Goal: Task Accomplishment & Management: Complete application form

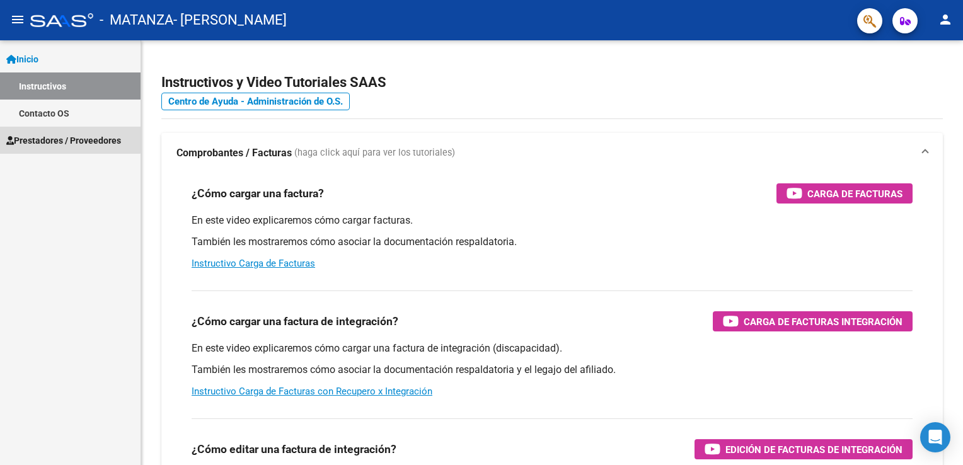
click at [54, 135] on span "Prestadores / Proveedores" at bounding box center [63, 141] width 115 height 14
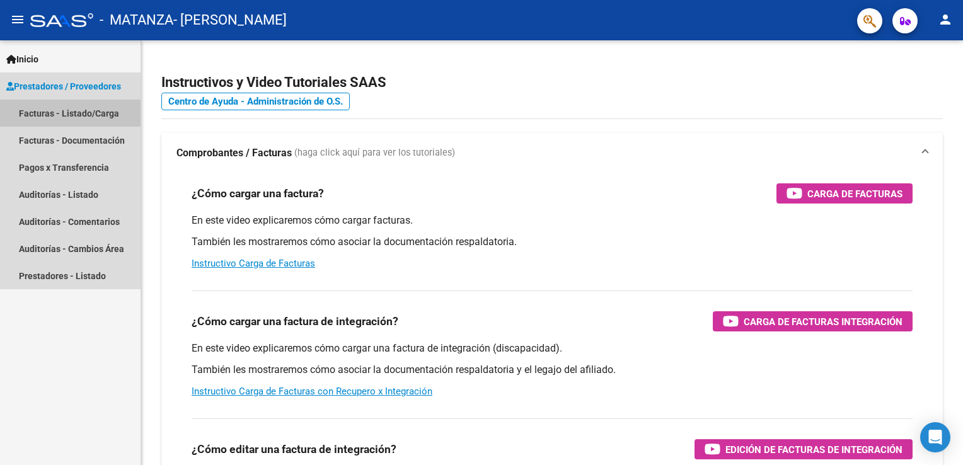
click at [66, 117] on link "Facturas - Listado/Carga" at bounding box center [70, 113] width 141 height 27
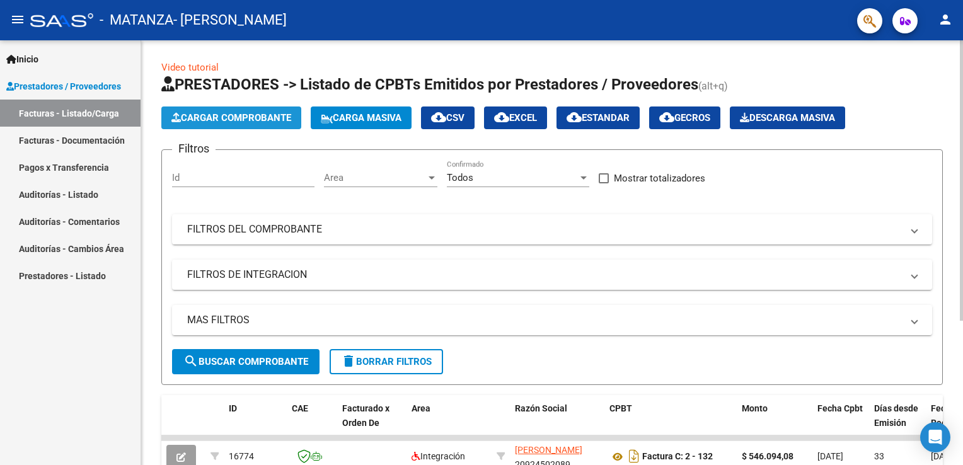
click at [248, 112] on span "Cargar Comprobante" at bounding box center [231, 117] width 120 height 11
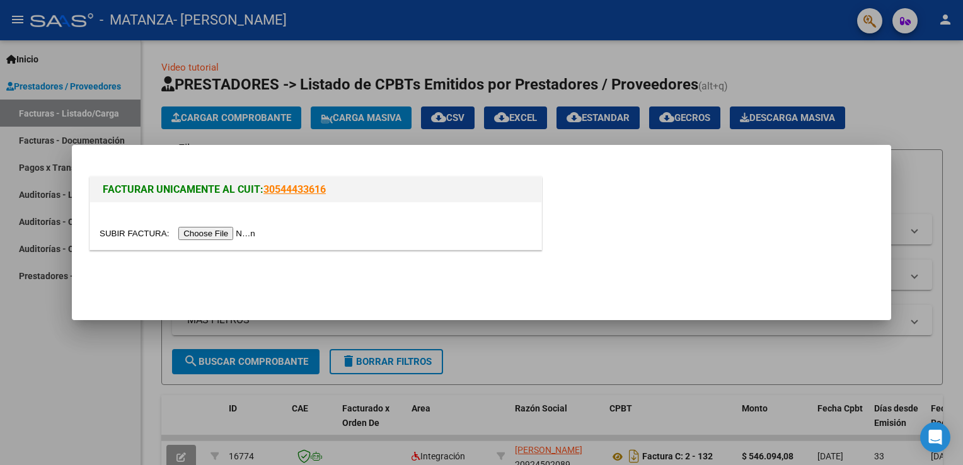
click at [196, 233] on input "file" at bounding box center [179, 233] width 159 height 13
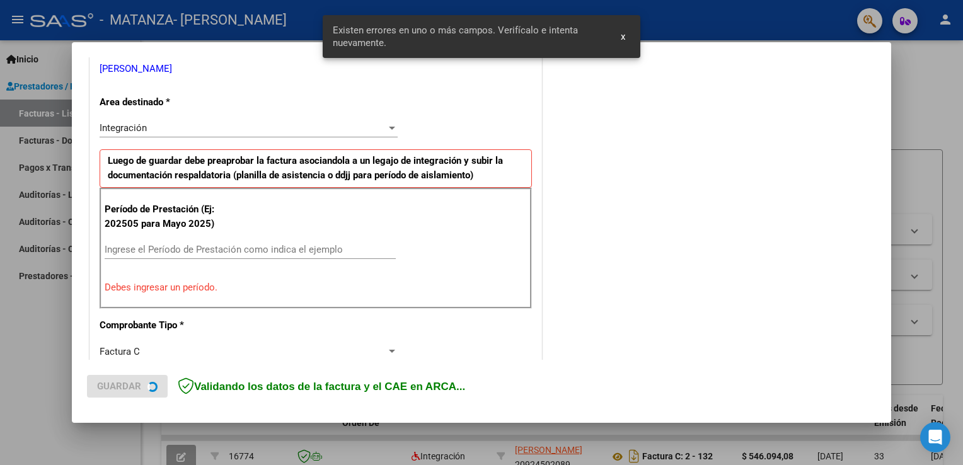
scroll to position [263, 0]
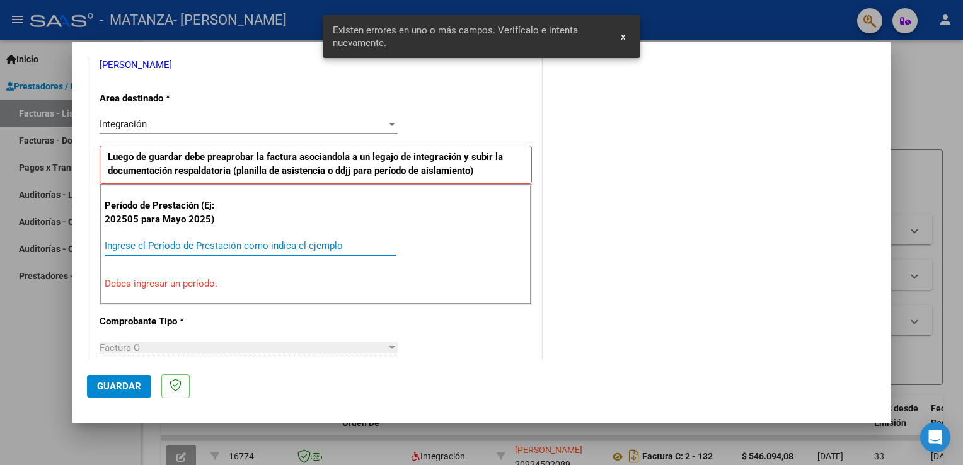
click at [245, 241] on input "Ingrese el Período de Prestación como indica el ejemplo" at bounding box center [250, 245] width 291 height 11
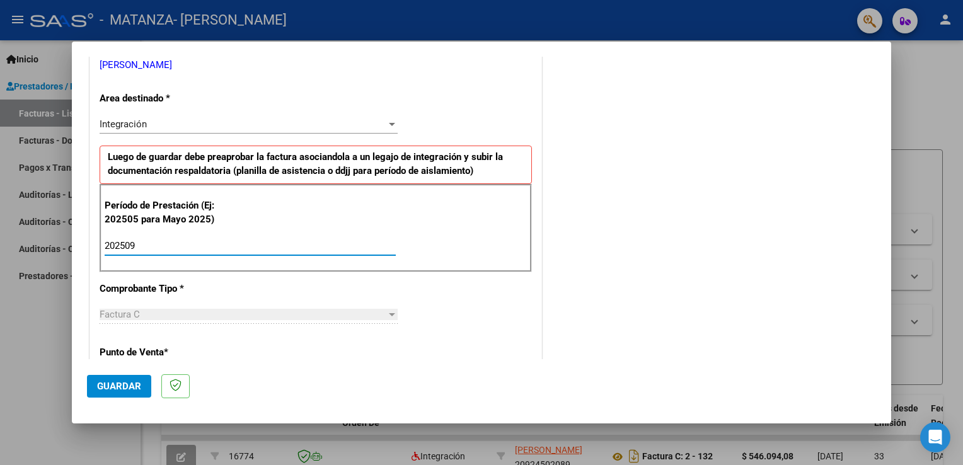
type input "202509"
click at [111, 388] on span "Guardar" at bounding box center [119, 386] width 44 height 11
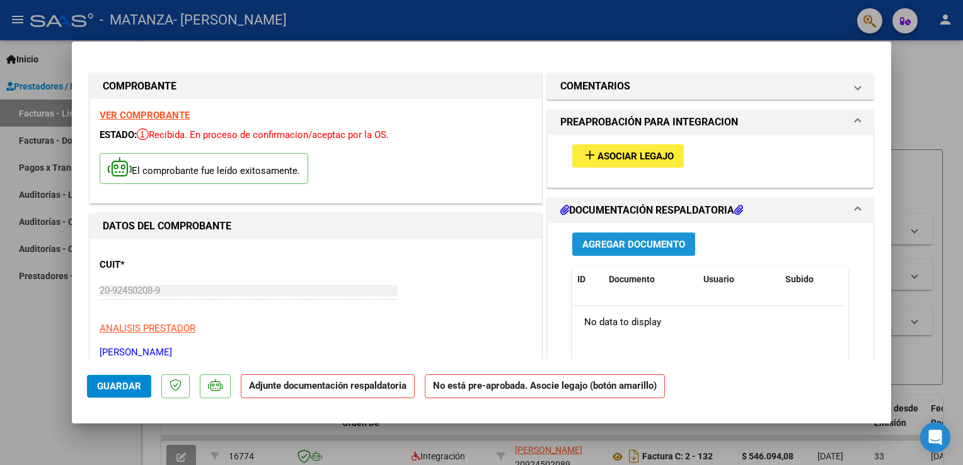
click at [633, 253] on button "Agregar Documento" at bounding box center [633, 244] width 123 height 23
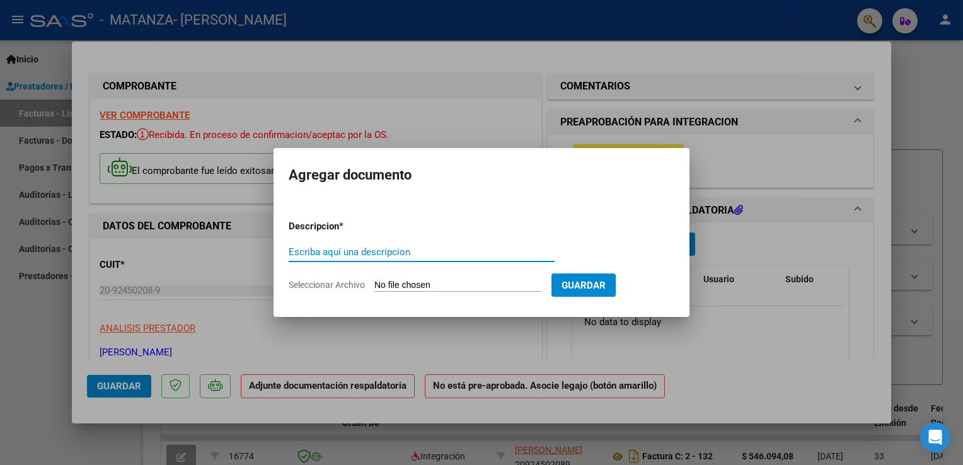
click at [455, 253] on input "Escriba aquí una descripcion" at bounding box center [422, 251] width 266 height 11
type input "planilla [DATE] [PERSON_NAME]"
click at [616, 274] on button "Guardar" at bounding box center [583, 285] width 64 height 23
click at [606, 279] on span "Guardar" at bounding box center [584, 284] width 44 height 11
click at [447, 281] on input "Seleccionar Archivo" at bounding box center [457, 286] width 167 height 12
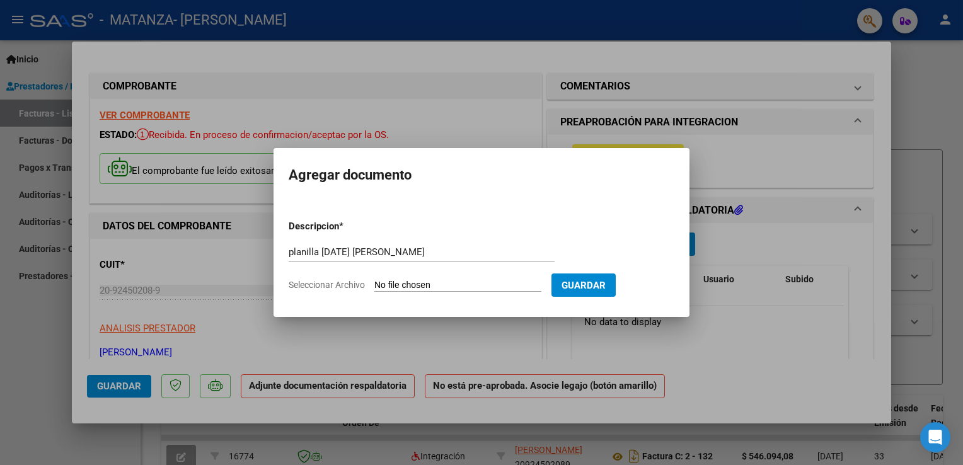
type input "C:\fakepath\PLANILLA ASIST [DATE] [PERSON_NAME].pdf"
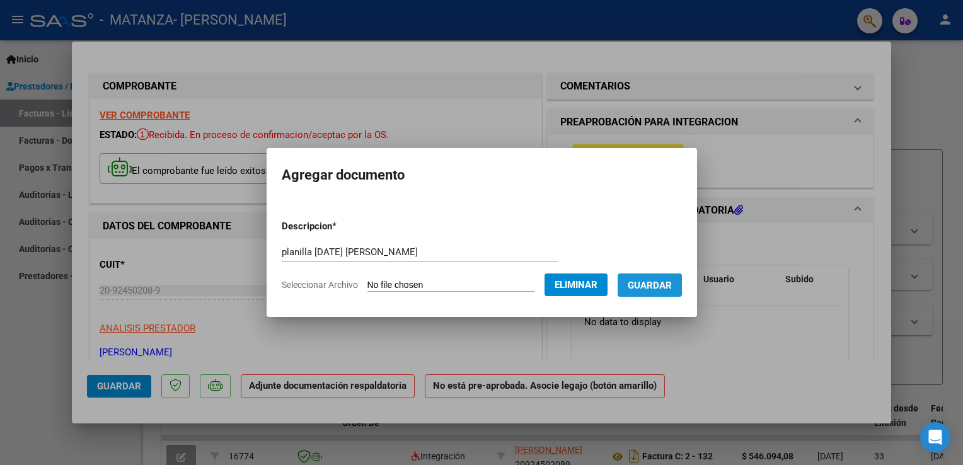
click at [647, 281] on button "Guardar" at bounding box center [650, 285] width 64 height 23
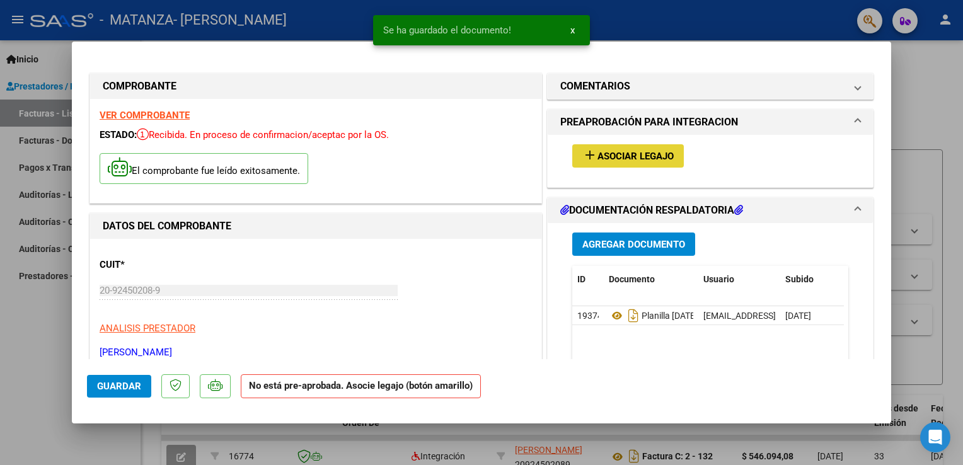
click at [635, 161] on span "Asociar Legajo" at bounding box center [635, 156] width 76 height 11
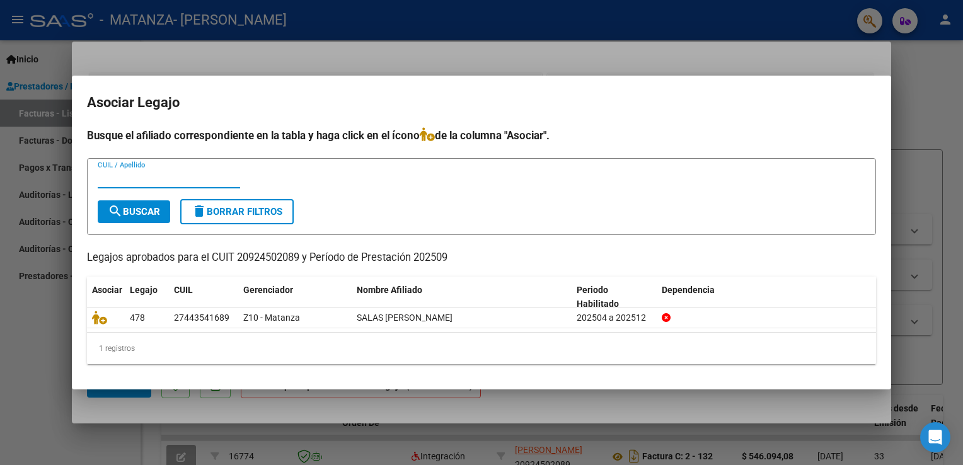
click at [171, 174] on input "CUIL / Apellido" at bounding box center [169, 178] width 142 height 11
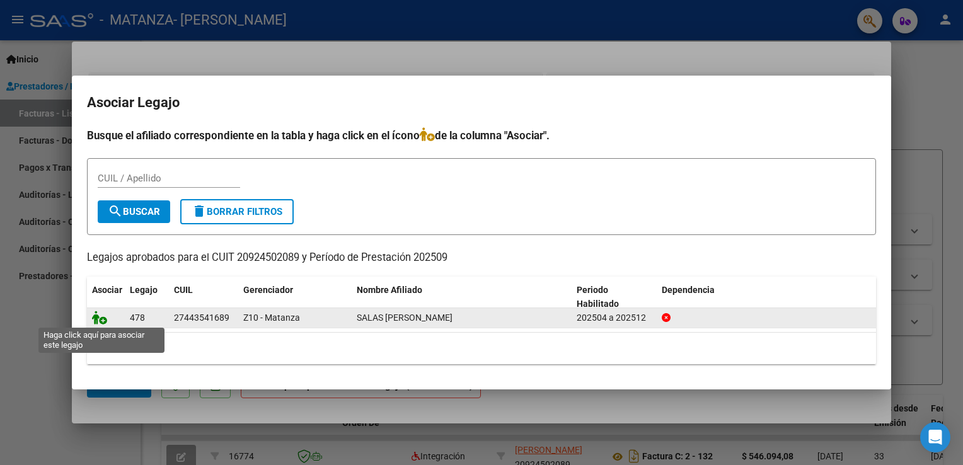
click at [100, 316] on icon at bounding box center [99, 318] width 15 height 14
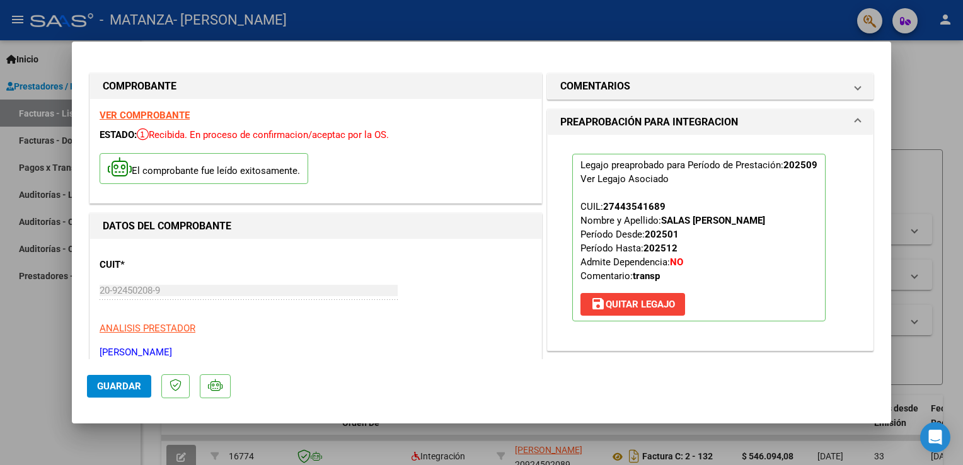
click at [110, 400] on mat-dialog-actions "Guardar" at bounding box center [481, 384] width 789 height 50
click at [132, 390] on span "Guardar" at bounding box center [119, 386] width 44 height 11
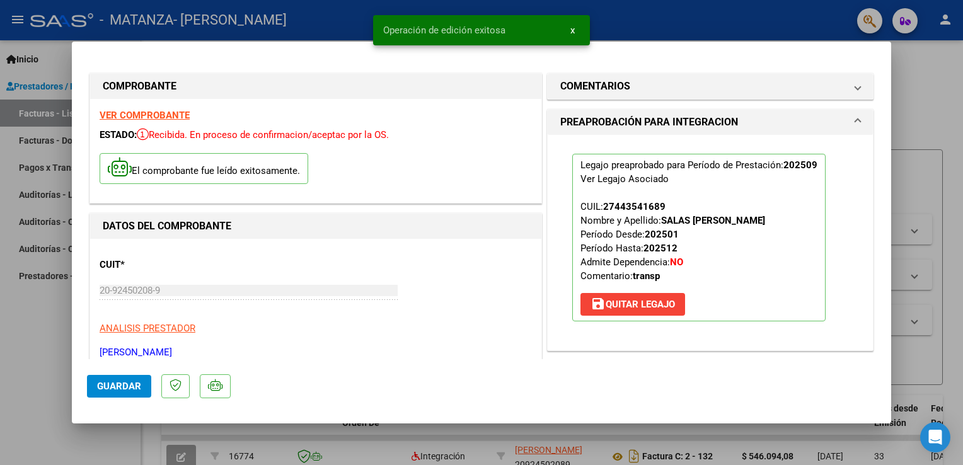
click at [570, 32] on span "x" at bounding box center [572, 30] width 4 height 11
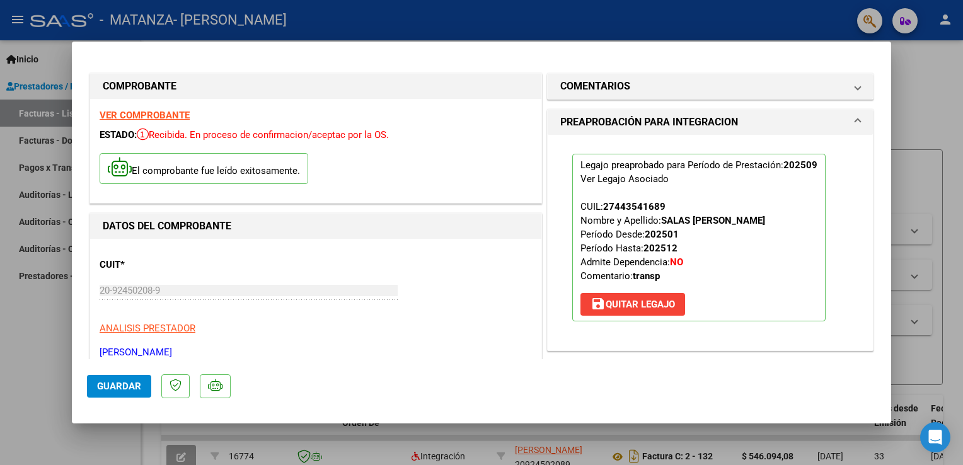
click at [962, 458] on html "menu - MATANZA - [PERSON_NAME] person Inicio Instructivos Contacto OS Prestador…" at bounding box center [481, 232] width 963 height 465
click at [126, 117] on strong "VER COMPROBANTE" at bounding box center [145, 115] width 90 height 11
click at [49, 126] on div at bounding box center [481, 232] width 963 height 465
type input "$ 0,00"
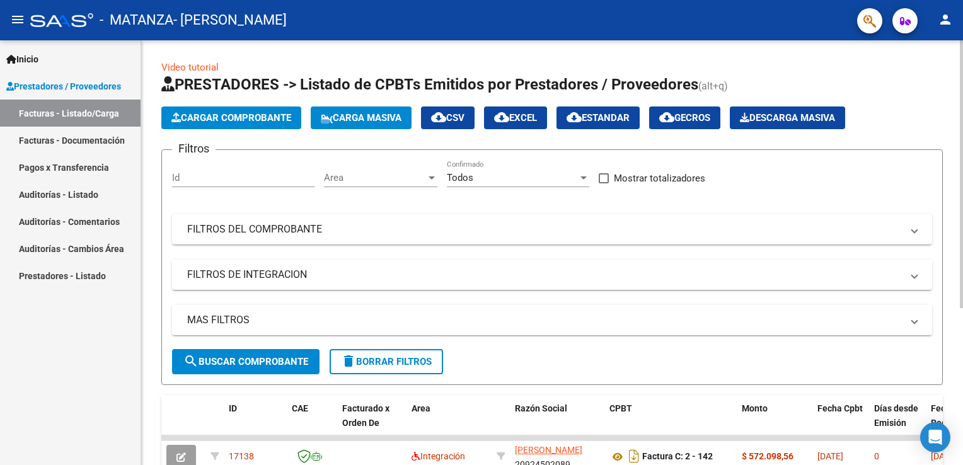
scroll to position [249, 0]
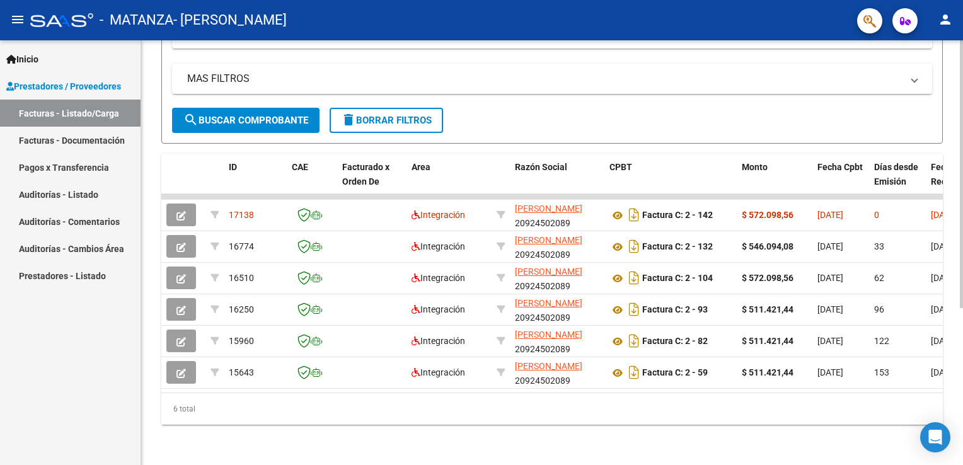
click at [962, 456] on html "menu - MATANZA - [PERSON_NAME] person Inicio Instructivos Contacto OS Prestador…" at bounding box center [481, 232] width 963 height 465
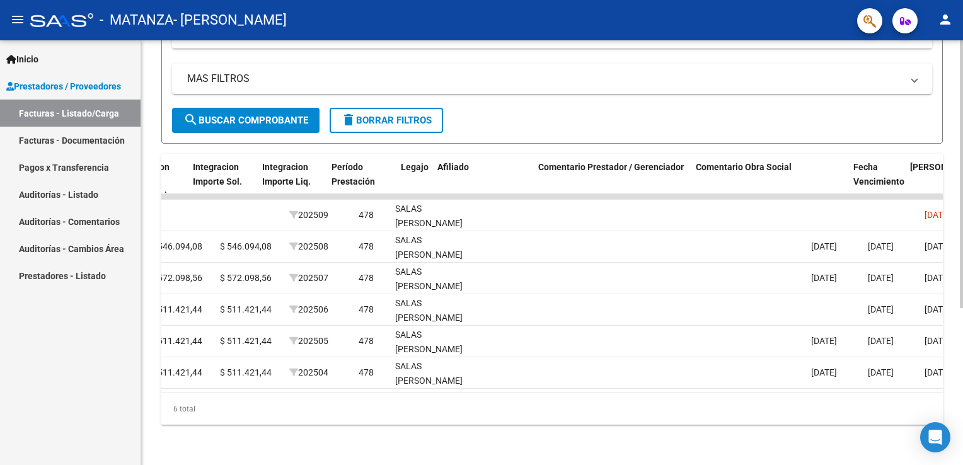
scroll to position [0, 1414]
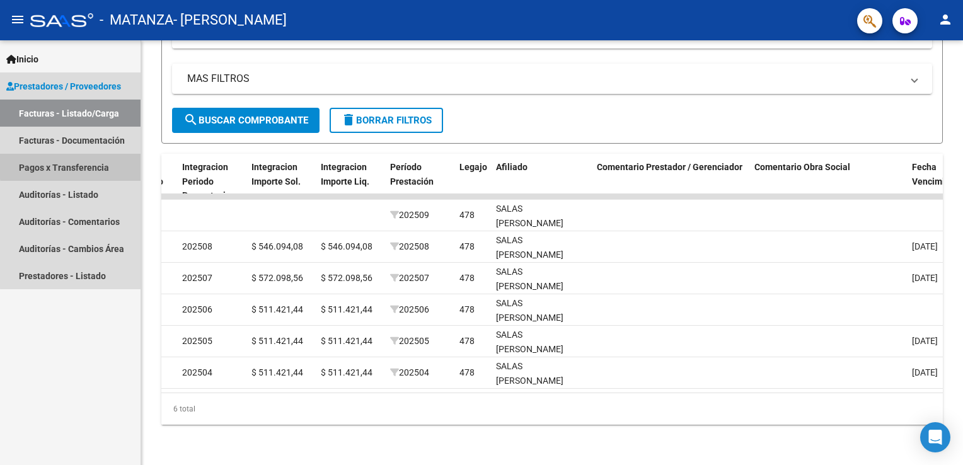
click at [84, 165] on link "Pagos x Transferencia" at bounding box center [70, 167] width 141 height 27
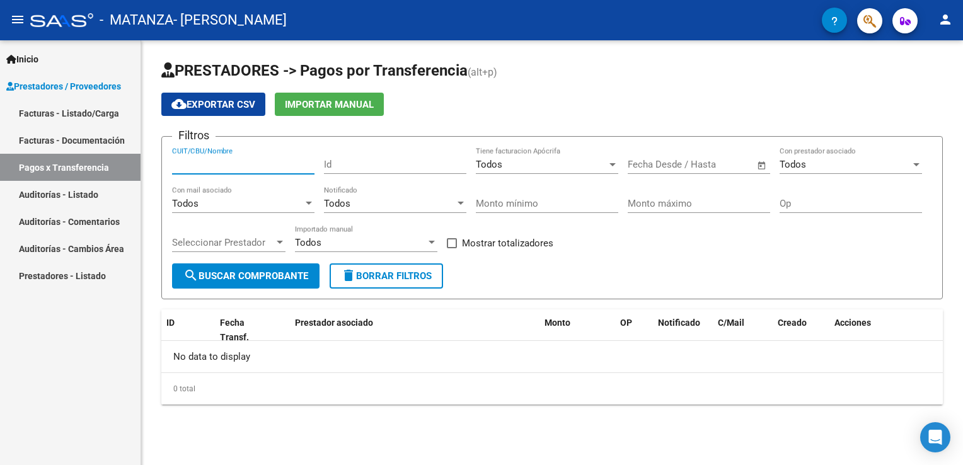
click at [231, 163] on input "CUIT/CBU/Nombre" at bounding box center [243, 164] width 142 height 11
type input "20924502089"
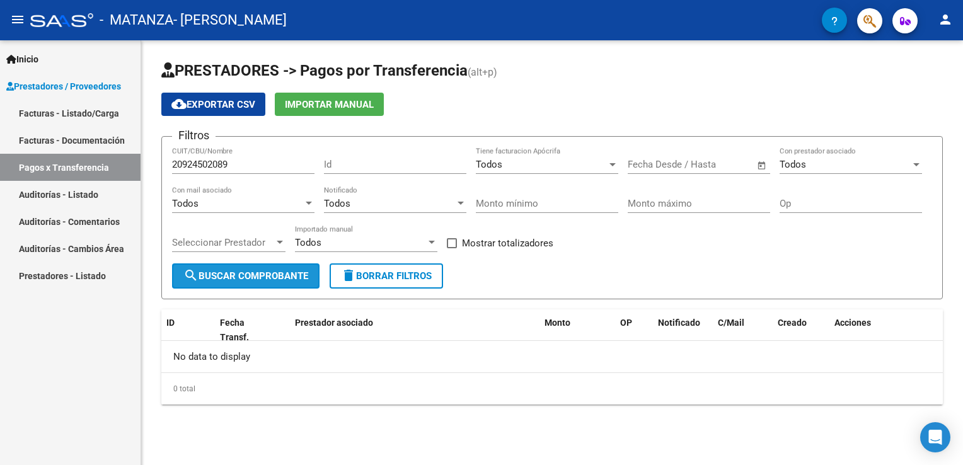
click at [247, 275] on span "search Buscar Comprobante" at bounding box center [245, 275] width 125 height 11
click at [286, 272] on span "search Buscar Comprobante" at bounding box center [245, 275] width 125 height 11
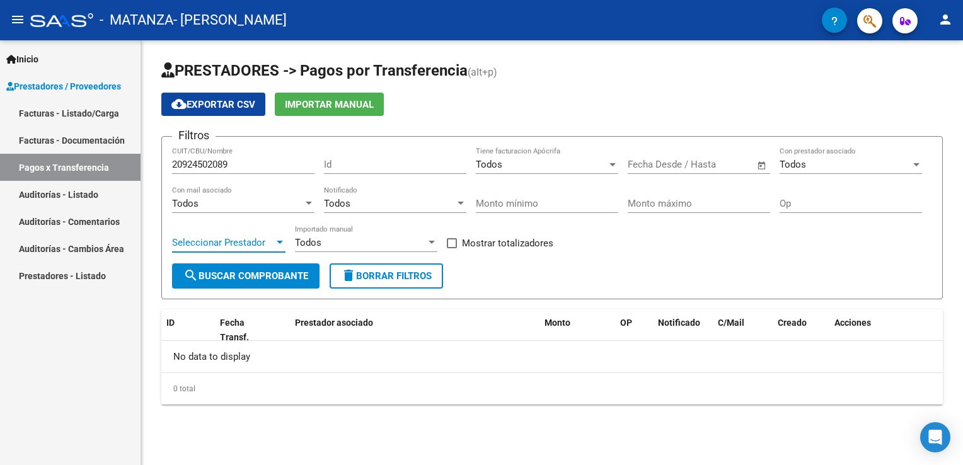
click at [274, 244] on span "Seleccionar Prestador" at bounding box center [223, 242] width 102 height 11
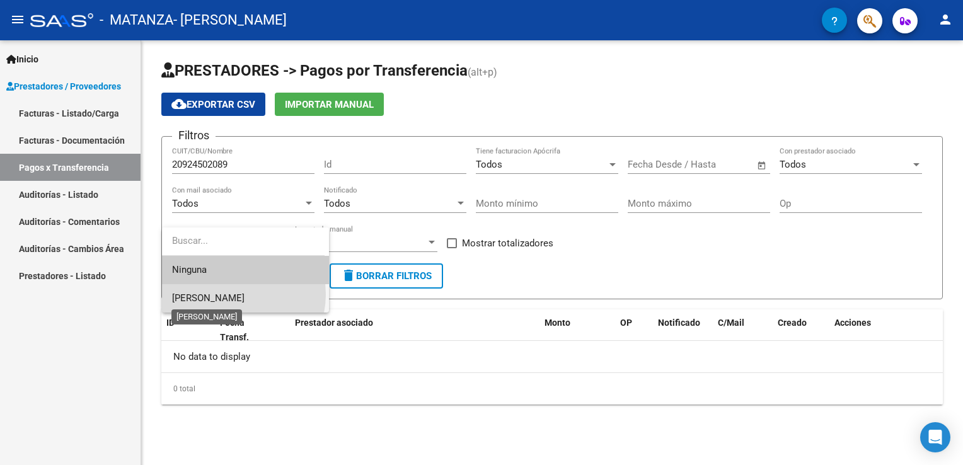
click at [231, 294] on span "[PERSON_NAME]" at bounding box center [208, 297] width 72 height 11
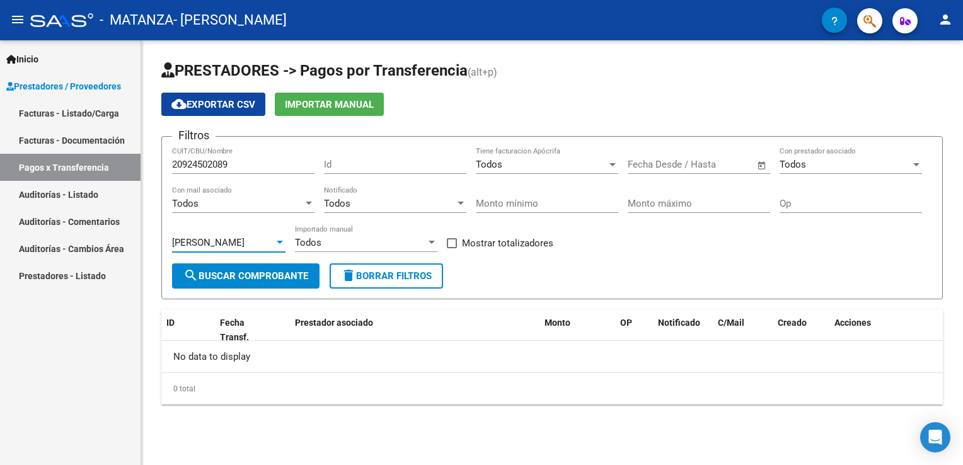
click at [265, 270] on span "search Buscar Comprobante" at bounding box center [245, 275] width 125 height 11
click at [330, 234] on div "Todos Importado manual" at bounding box center [366, 238] width 142 height 27
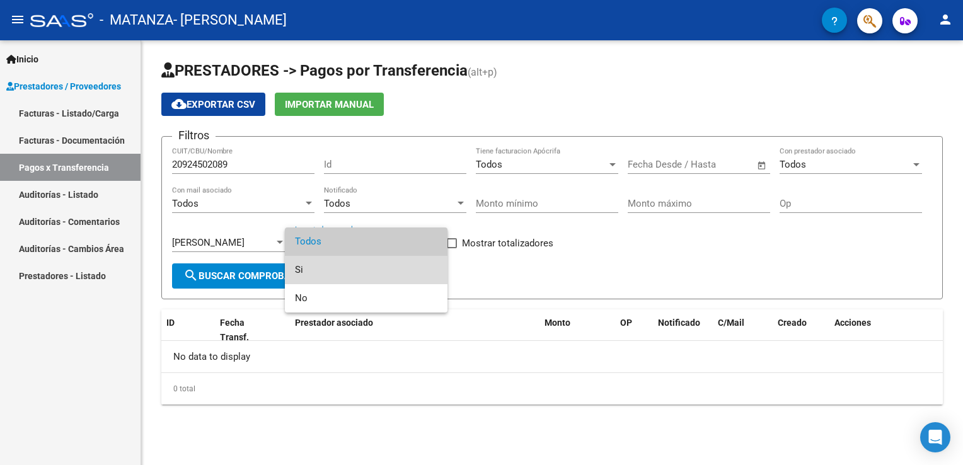
click at [304, 265] on span "Si" at bounding box center [366, 270] width 142 height 28
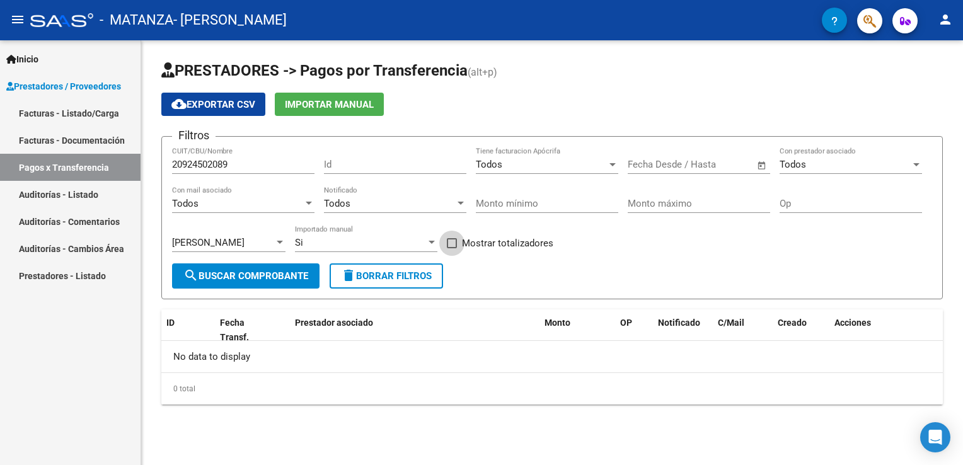
click at [456, 241] on span at bounding box center [452, 243] width 10 height 10
click at [452, 248] on input "Mostrar totalizadores" at bounding box center [451, 248] width 1 height 1
checkbox input "true"
click at [265, 279] on span "search Buscar Comprobante" at bounding box center [245, 275] width 125 height 11
click at [23, 20] on mat-icon "menu" at bounding box center [17, 19] width 15 height 15
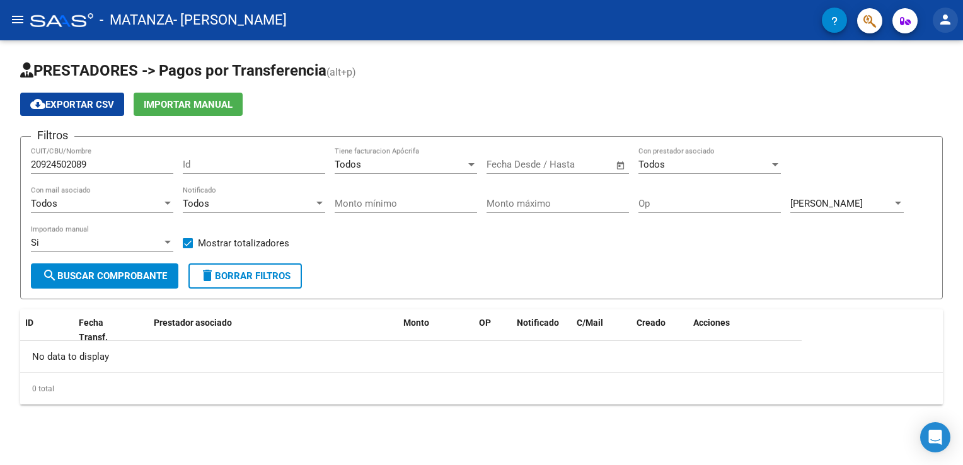
click at [946, 18] on mat-icon "person" at bounding box center [945, 19] width 15 height 15
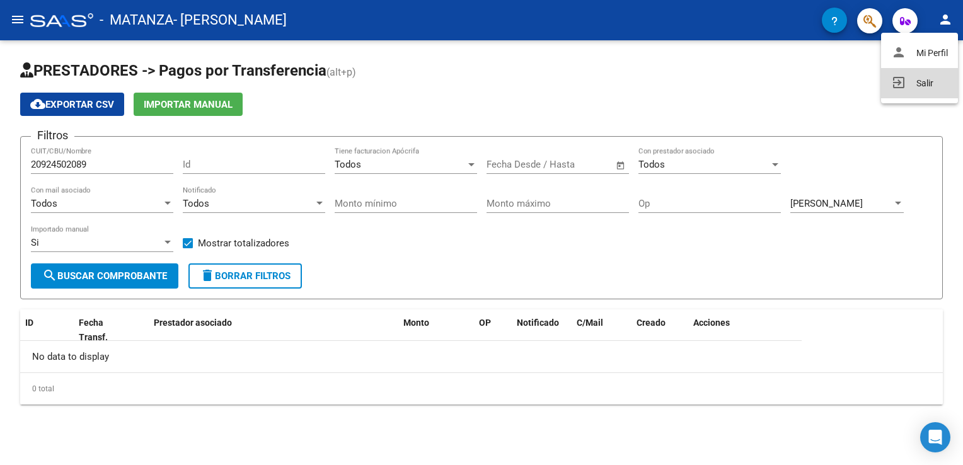
click at [938, 79] on button "exit_to_app Salir" at bounding box center [919, 83] width 77 height 30
